Goal: Answer question/provide support

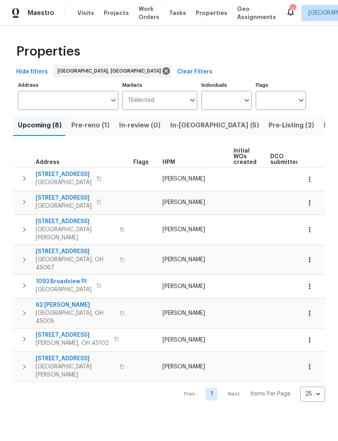
click at [286, 9] on icon at bounding box center [291, 12] width 10 height 10
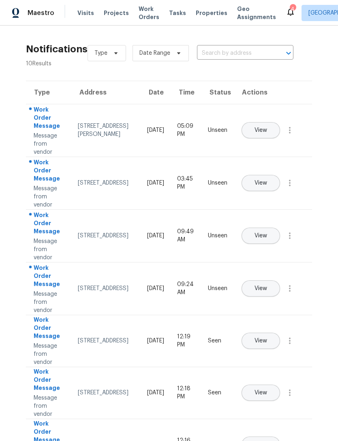
click at [267, 127] on span "View" at bounding box center [261, 130] width 13 height 6
click at [109, 12] on span "Projects" at bounding box center [116, 13] width 25 height 8
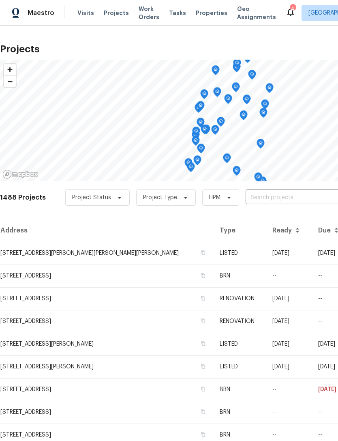
click at [200, 10] on span "Properties" at bounding box center [212, 13] width 32 height 8
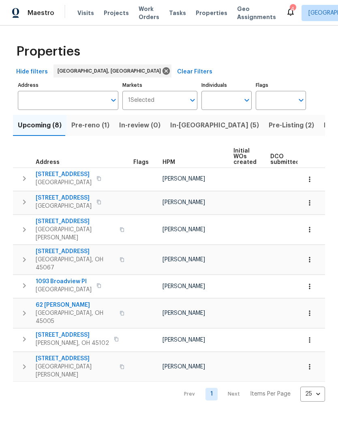
click at [188, 125] on span "In-reno (5)" at bounding box center [214, 125] width 89 height 11
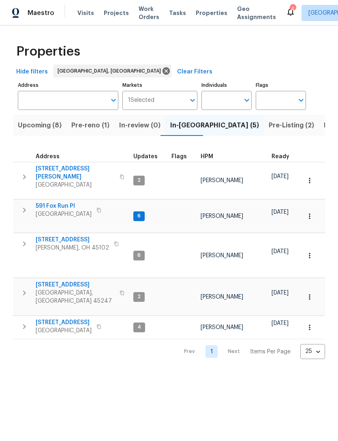
click at [75, 281] on span "5410 Desertgold Dr" at bounding box center [75, 285] width 79 height 8
click at [53, 127] on span "Upcoming (8)" at bounding box center [40, 125] width 44 height 11
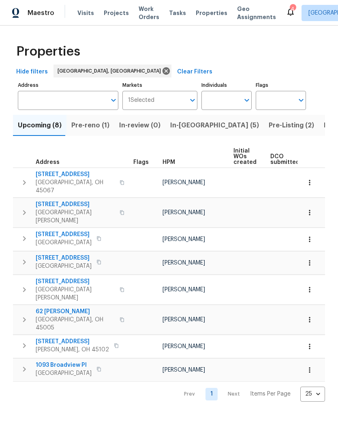
click at [189, 128] on span "In-reno (5)" at bounding box center [214, 125] width 89 height 11
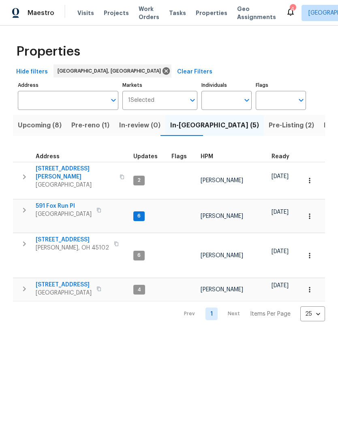
click at [269, 130] on span "Pre-Listing (2)" at bounding box center [291, 125] width 45 height 11
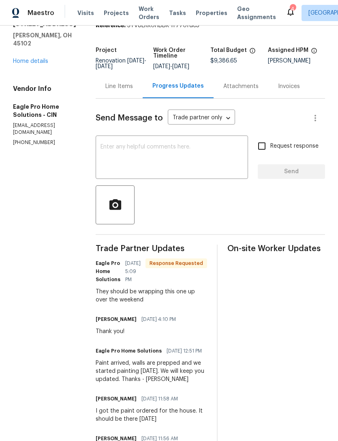
scroll to position [34, 0]
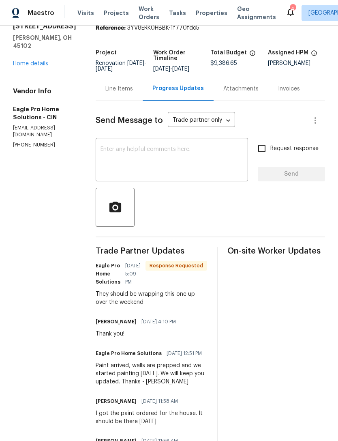
click at [211, 174] on textarea at bounding box center [172, 160] width 143 height 28
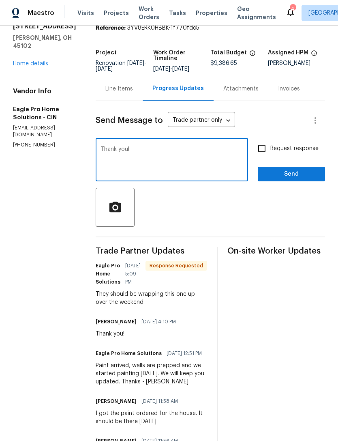
type textarea "Thank you!"
click at [300, 176] on span "Send" at bounding box center [291, 174] width 54 height 10
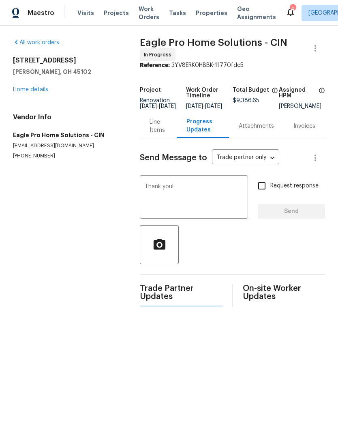
scroll to position [0, 0]
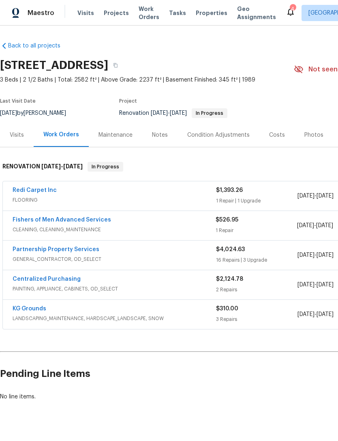
click at [43, 190] on link "Redi Carpet Inc" at bounding box center [35, 190] width 44 height 6
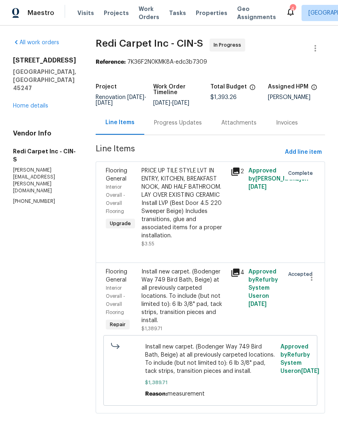
scroll to position [11, 0]
